Goal: Task Accomplishment & Management: Manage account settings

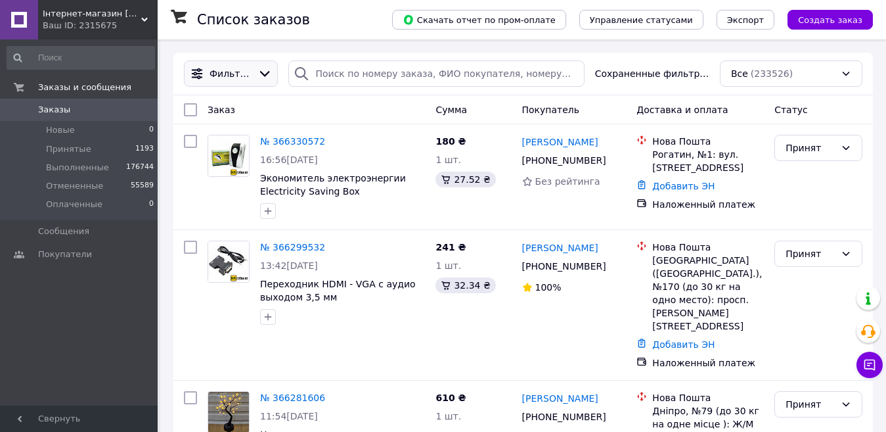
click at [258, 84] on div "Фильтры" at bounding box center [231, 73] width 94 height 26
click at [258, 77] on icon at bounding box center [265, 73] width 14 height 14
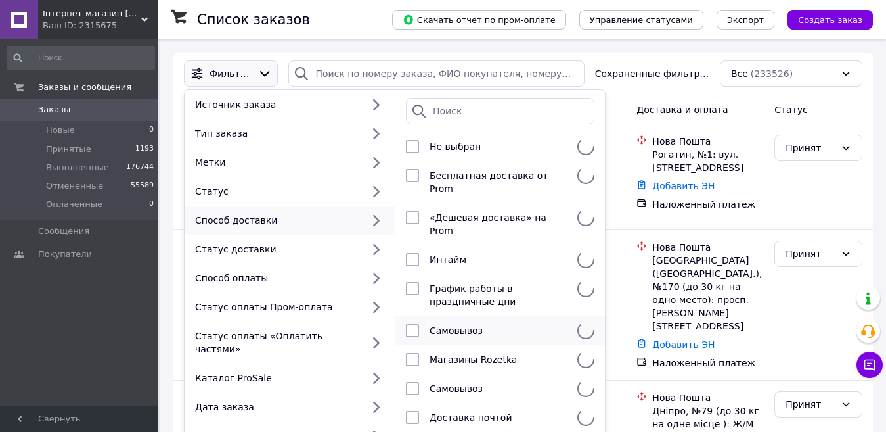
click at [412, 353] on input "checkbox" at bounding box center [412, 359] width 13 height 13
checkbox input "true"
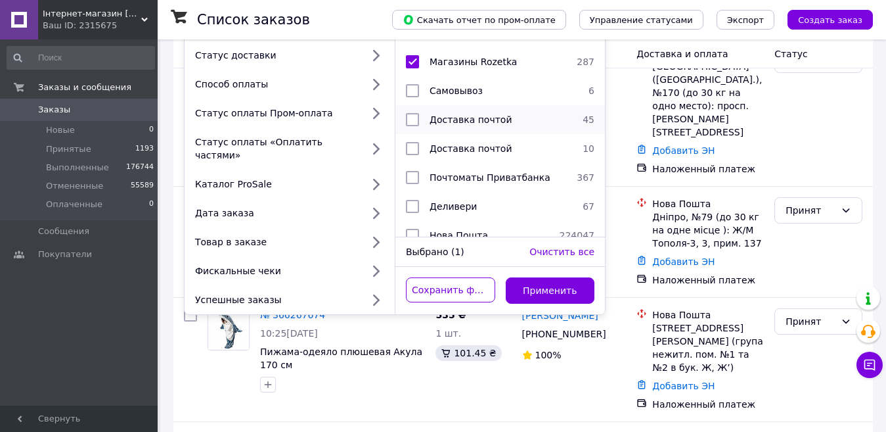
scroll to position [197, 0]
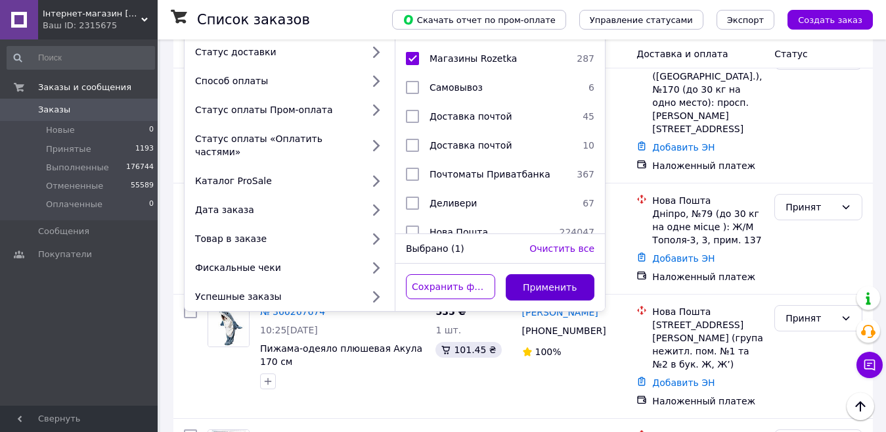
click at [558, 274] on button "Применить" at bounding box center [550, 287] width 89 height 26
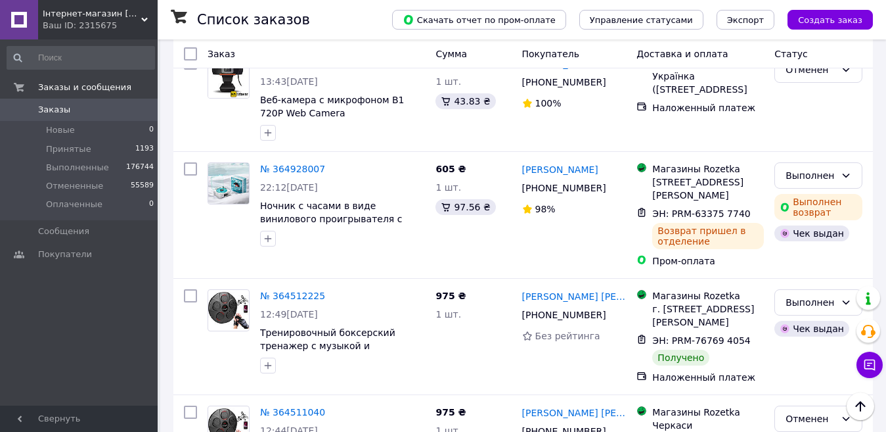
scroll to position [2628, 0]
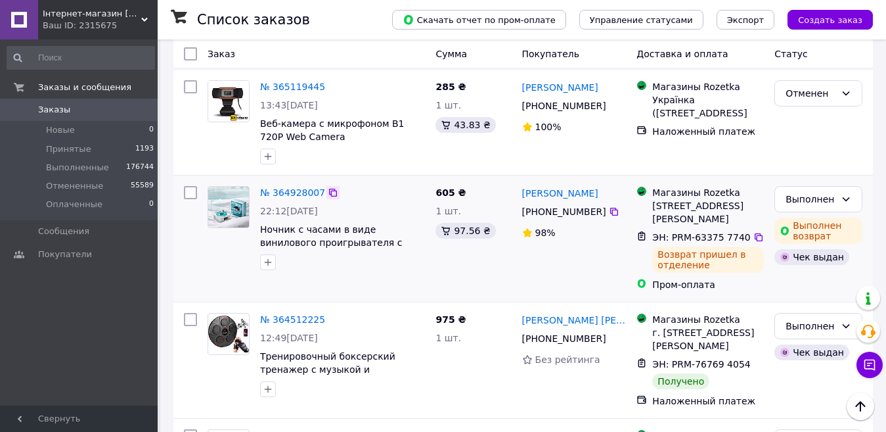
click at [328, 187] on icon at bounding box center [333, 192] width 11 height 11
click at [753, 232] on icon at bounding box center [758, 237] width 11 height 11
drag, startPoint x: 702, startPoint y: 215, endPoint x: 657, endPoint y: 202, distance: 47.0
click at [657, 246] on div "Возврат пришел в отделение" at bounding box center [708, 259] width 112 height 26
copy div "Возврат пришел в отделение"
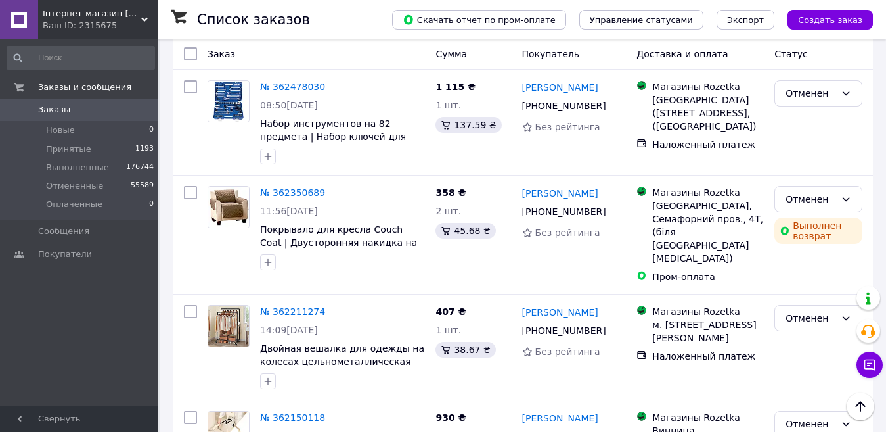
scroll to position [0, 0]
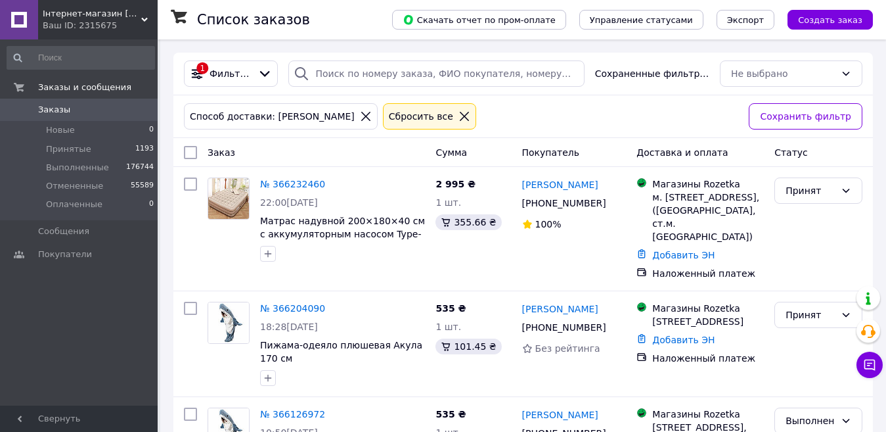
click at [459, 118] on icon at bounding box center [465, 116] width 12 height 12
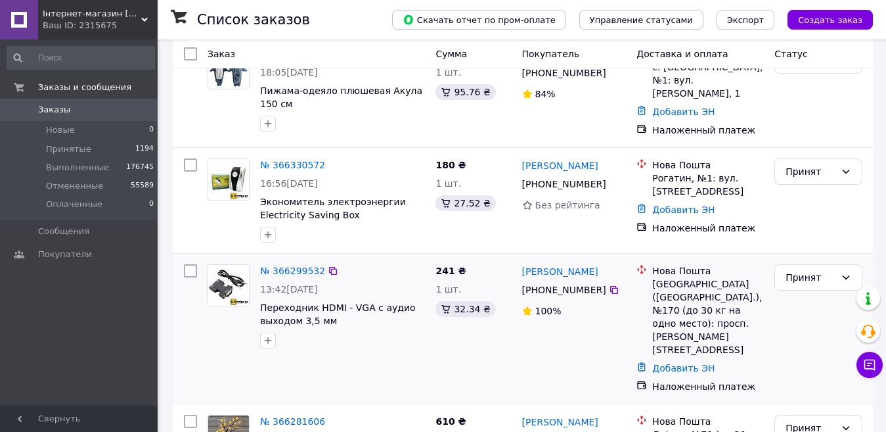
scroll to position [263, 0]
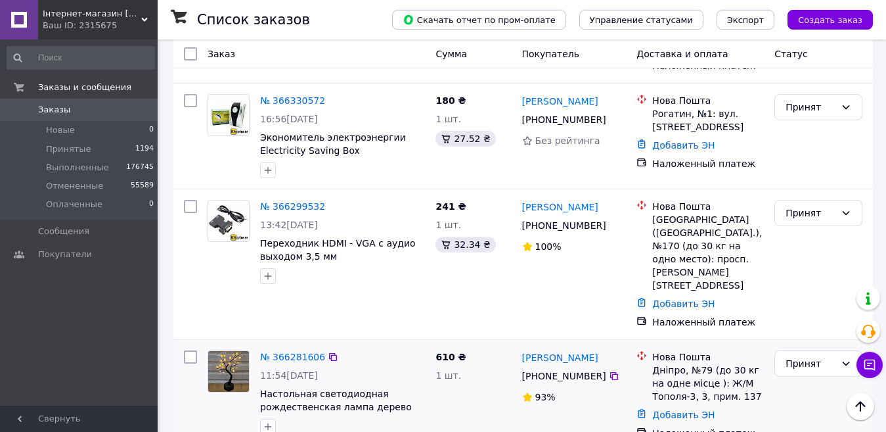
drag, startPoint x: 558, startPoint y: 371, endPoint x: 568, endPoint y: 382, distance: 14.9
click at [568, 382] on div "Ирина Конарьова +380 95 699 65 38 93%" at bounding box center [574, 395] width 115 height 100
click at [475, 392] on div "610 ₴ 1 шт." at bounding box center [473, 395] width 86 height 100
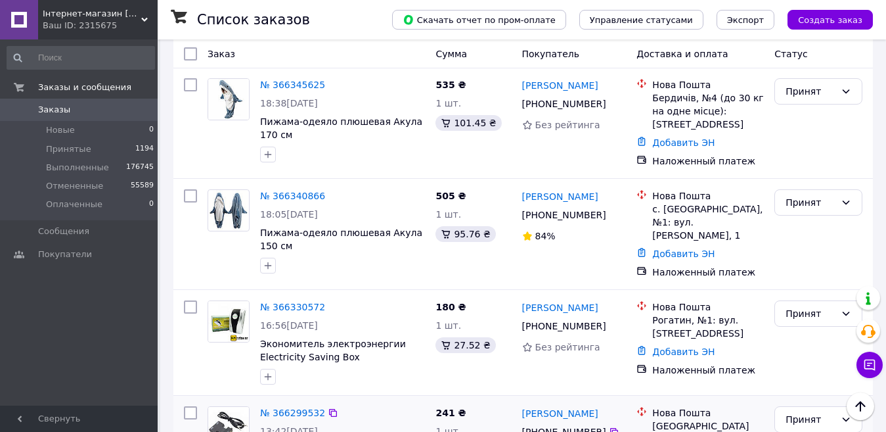
scroll to position [0, 0]
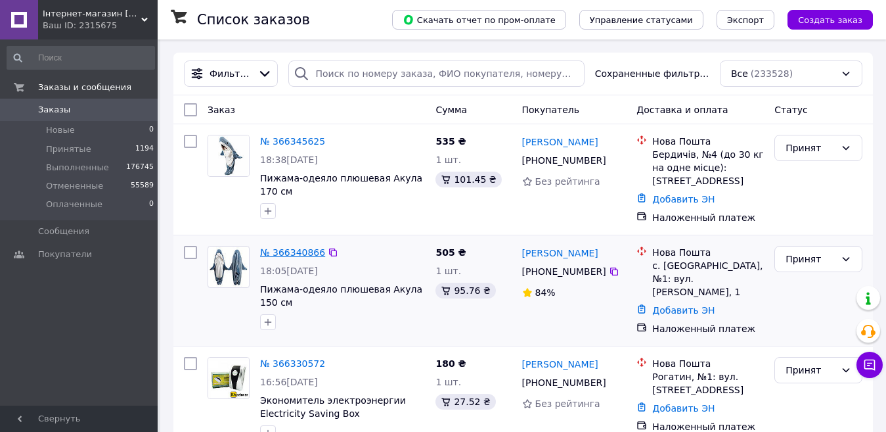
click at [291, 252] on link "№ 366340866" at bounding box center [292, 252] width 65 height 11
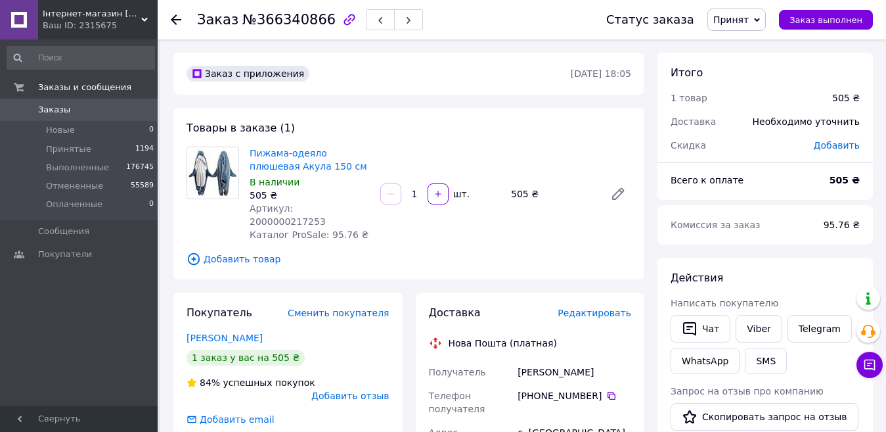
click at [43, 108] on span "Заказы" at bounding box center [54, 110] width 32 height 12
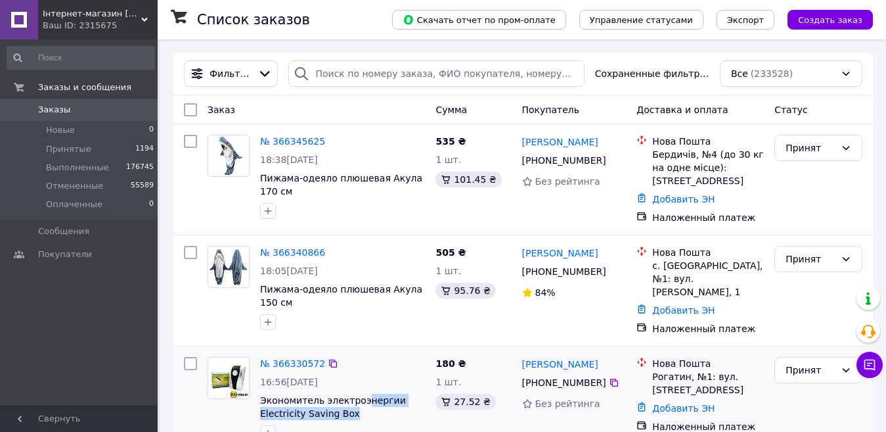
click at [359, 408] on span "Экономитель электроэнергии Electricity Saving Box" at bounding box center [342, 406] width 165 height 26
drag, startPoint x: 359, startPoint y: 408, endPoint x: 367, endPoint y: 411, distance: 8.5
click at [359, 408] on span "Экономитель электроэнергии Electricity Saving Box" at bounding box center [342, 406] width 165 height 26
